Goal: Find specific page/section

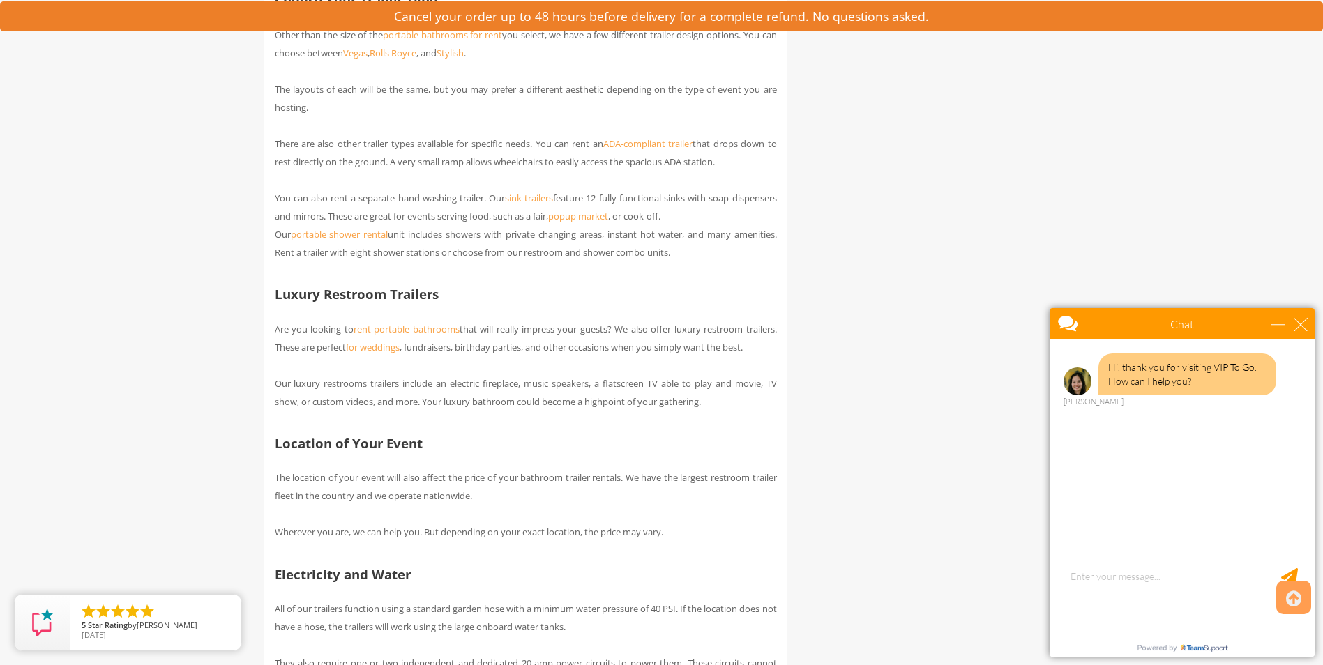
scroll to position [2854, 0]
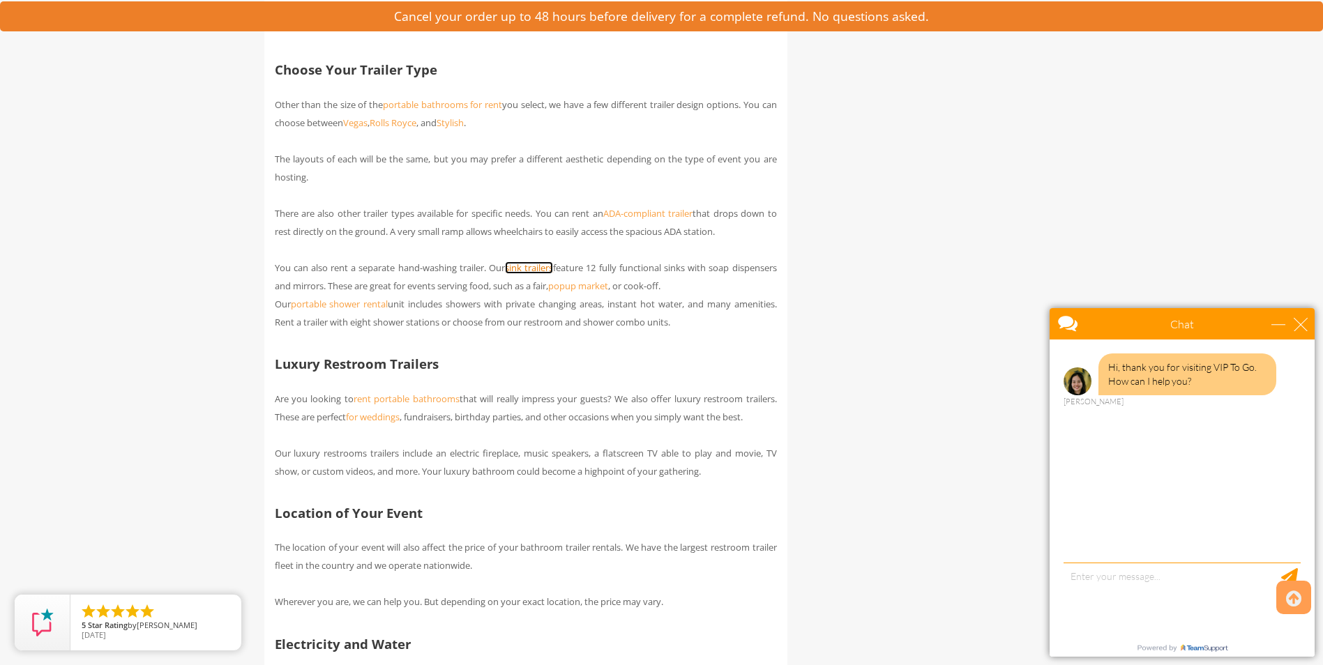
click at [553, 274] on link "sink trailers" at bounding box center [529, 268] width 48 height 13
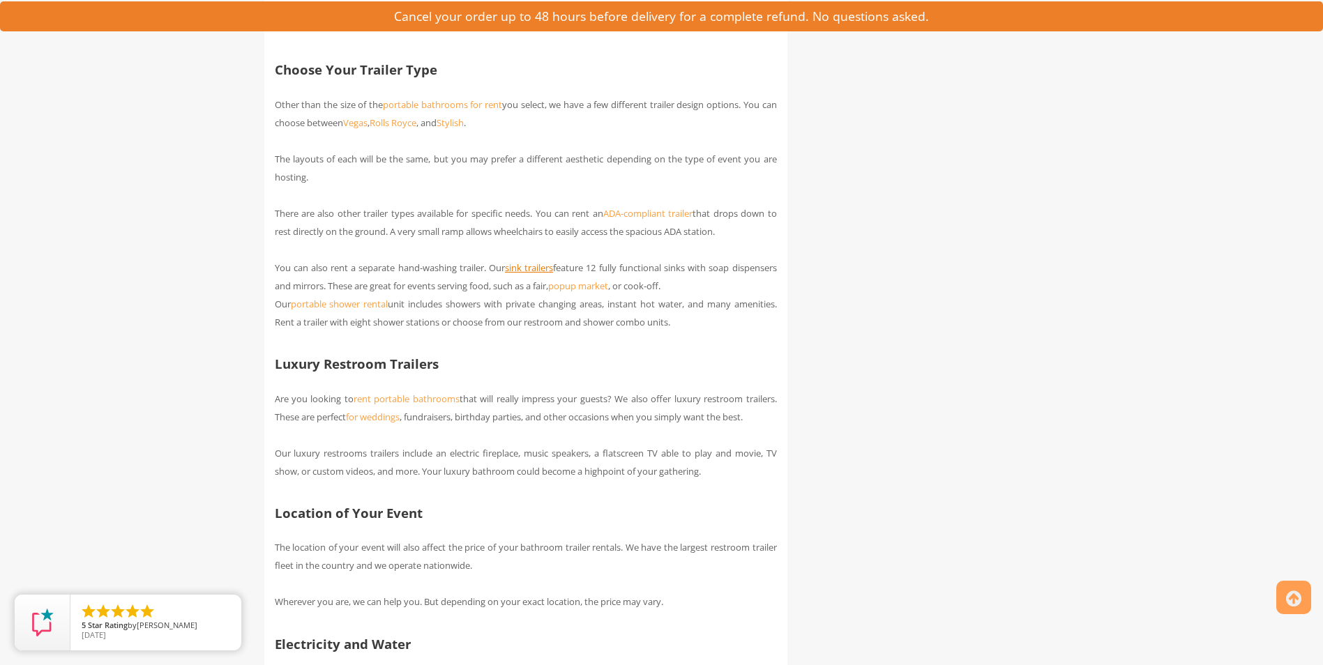
scroll to position [0, 0]
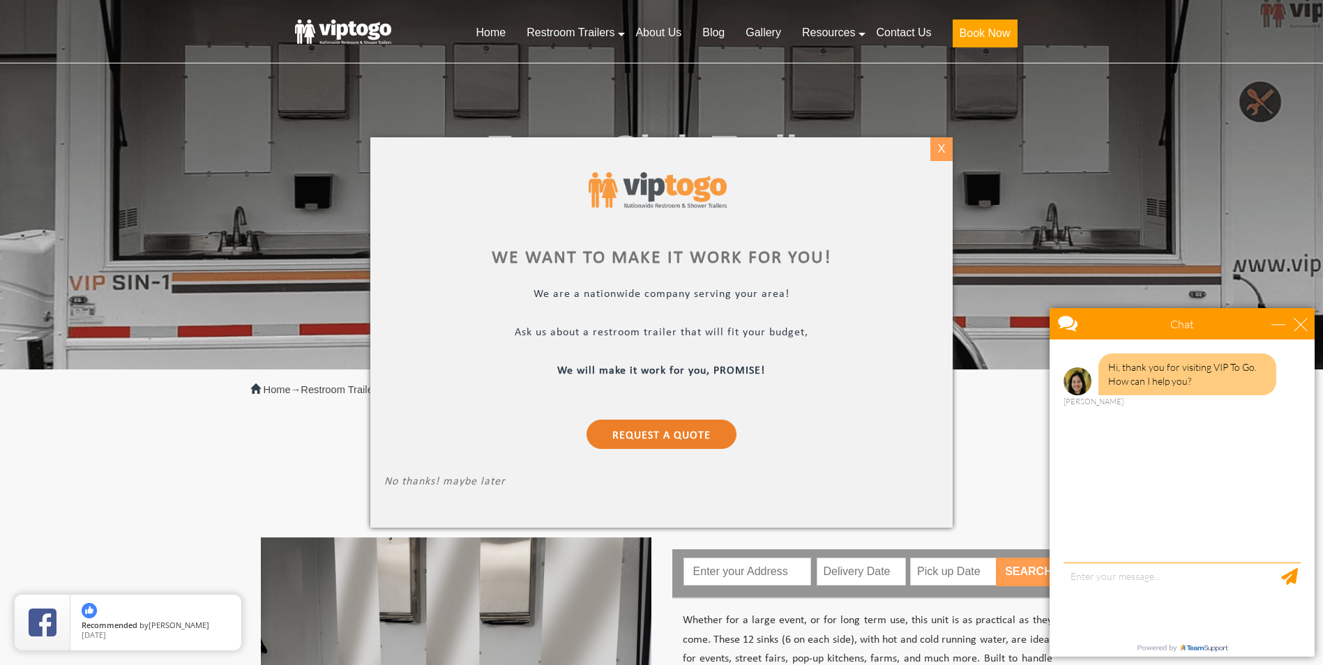
click at [938, 146] on div "X" at bounding box center [942, 149] width 22 height 24
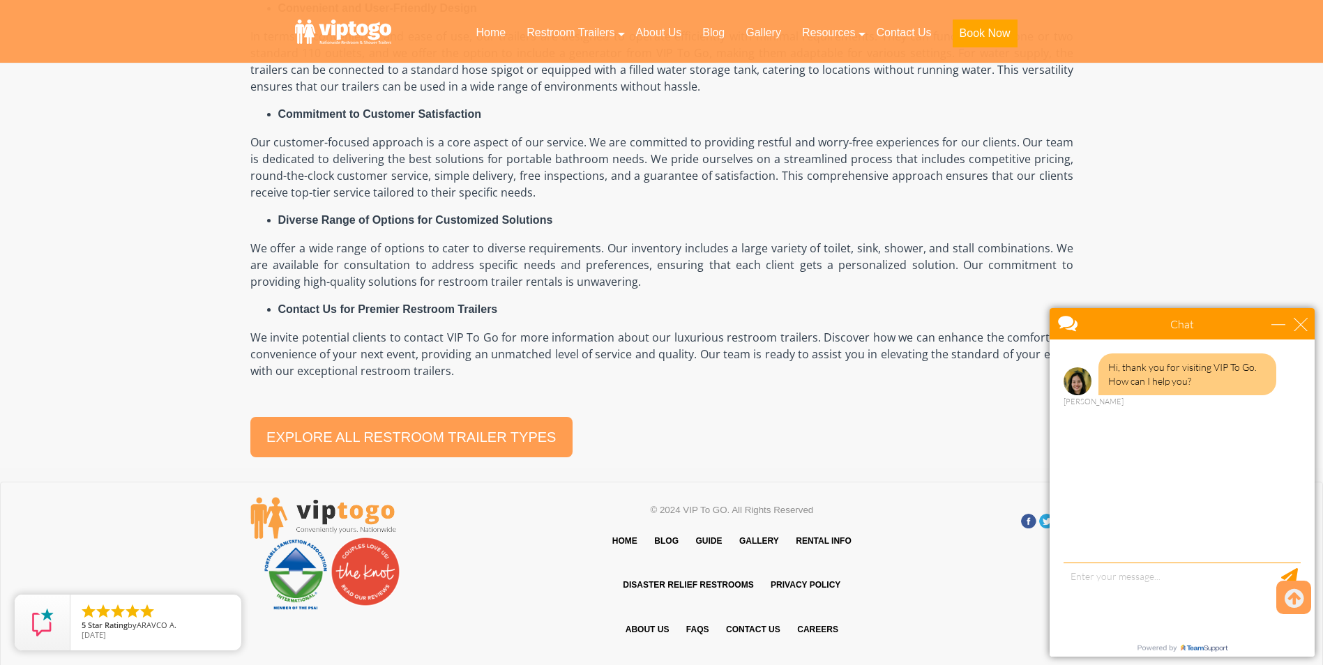
scroll to position [1653, 0]
